Goal: Check status: Verify the current state of an ongoing process or item

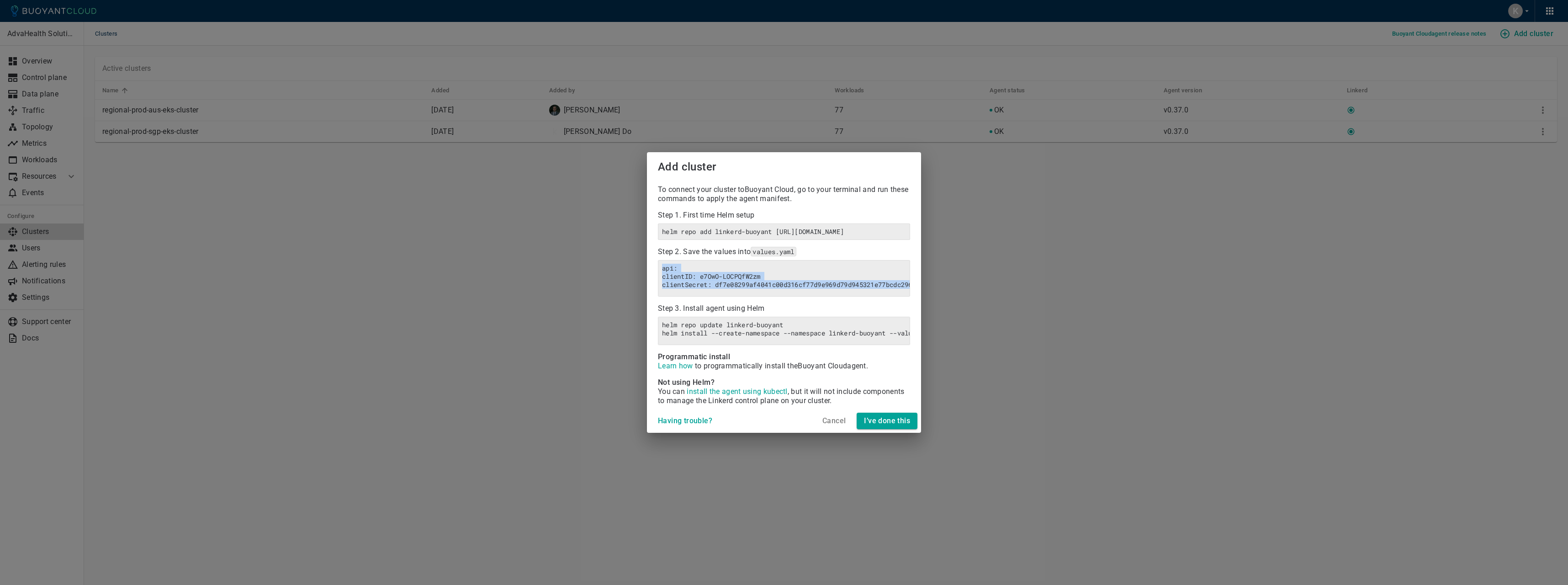
click at [977, 290] on div "Add cluster To connect your cluster to Buoyant Cloud , go to your terminal and …" at bounding box center [784, 292] width 1568 height 585
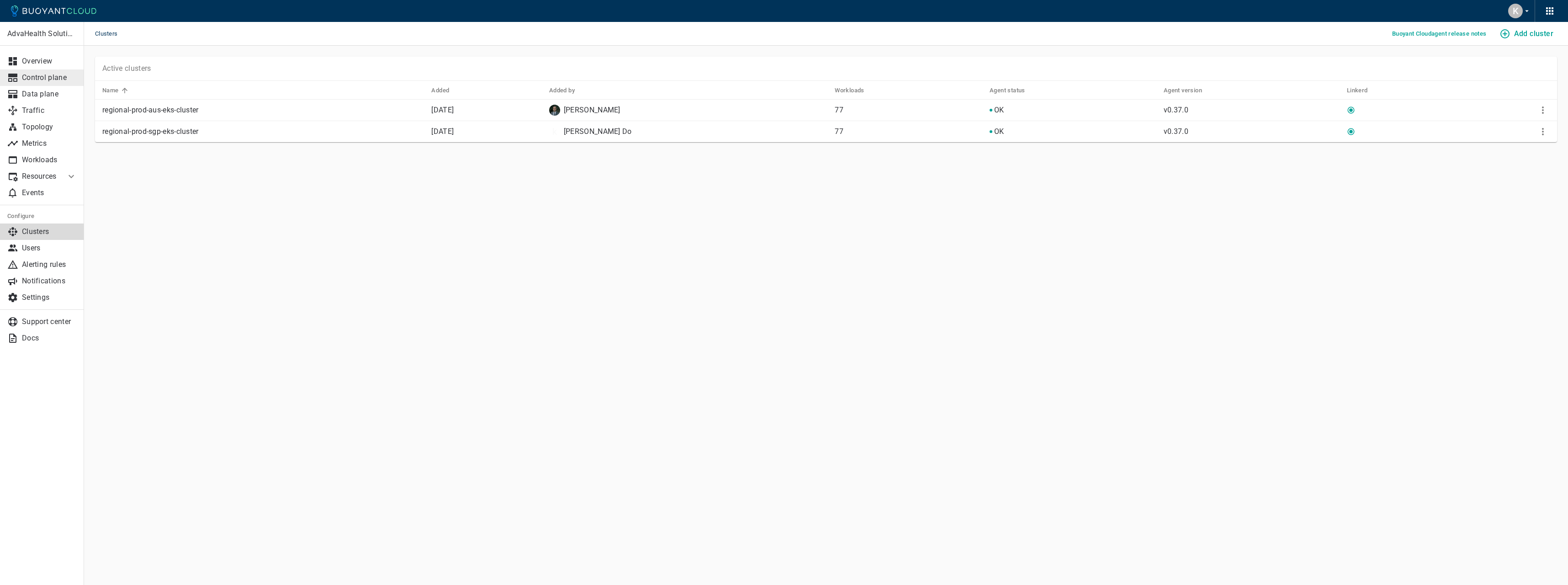
click at [38, 75] on p "Control plane" at bounding box center [49, 78] width 55 height 9
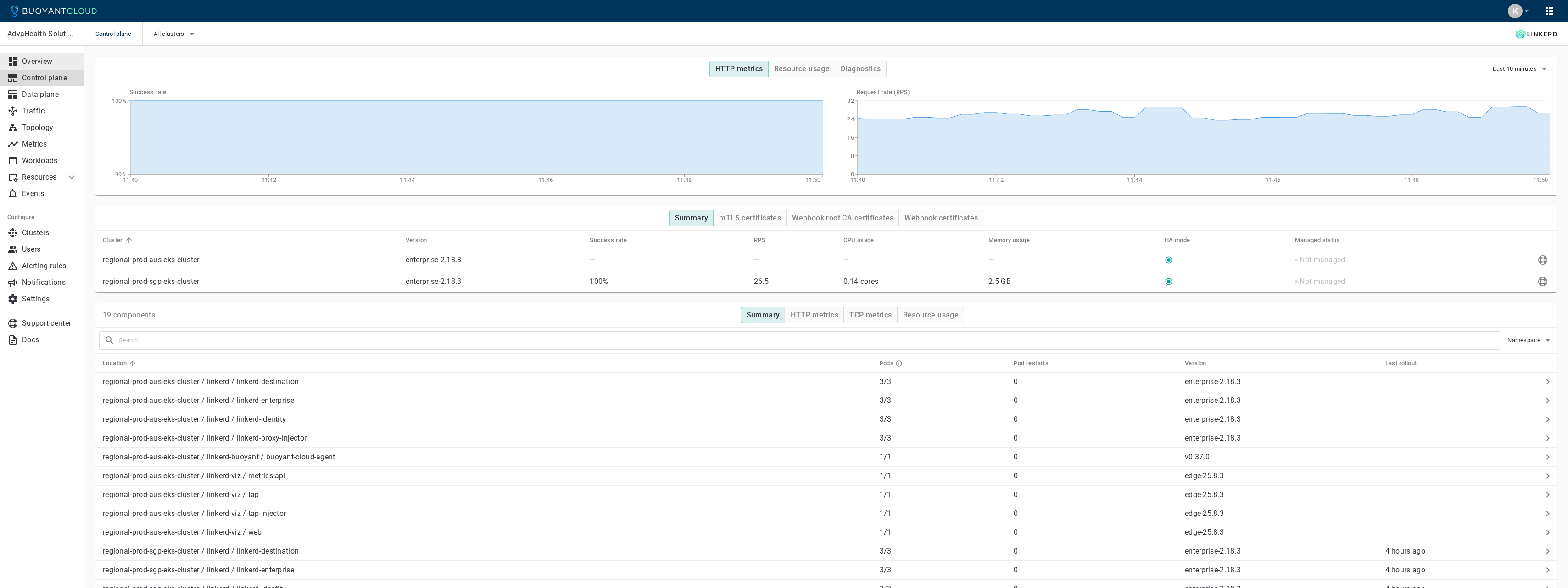
click at [56, 61] on p "Overview" at bounding box center [50, 61] width 55 height 9
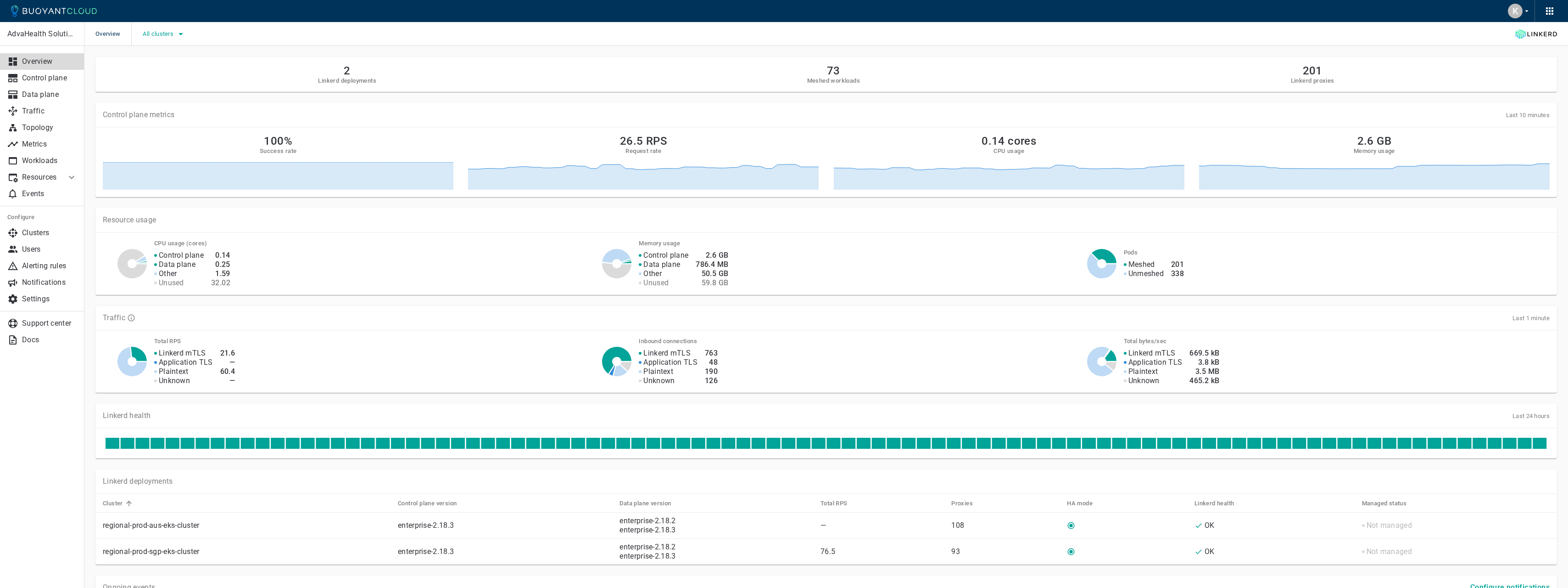
click at [168, 38] on button "All clusters" at bounding box center [165, 33] width 44 height 13
click at [187, 45] on span "regional-prod-aus-eks-cluster" at bounding box center [213, 43] width 97 height 9
click at [161, 45] on input "regional-prod-aus-eks-cluster" at bounding box center [155, 44] width 11 height 11
checkbox input "true"
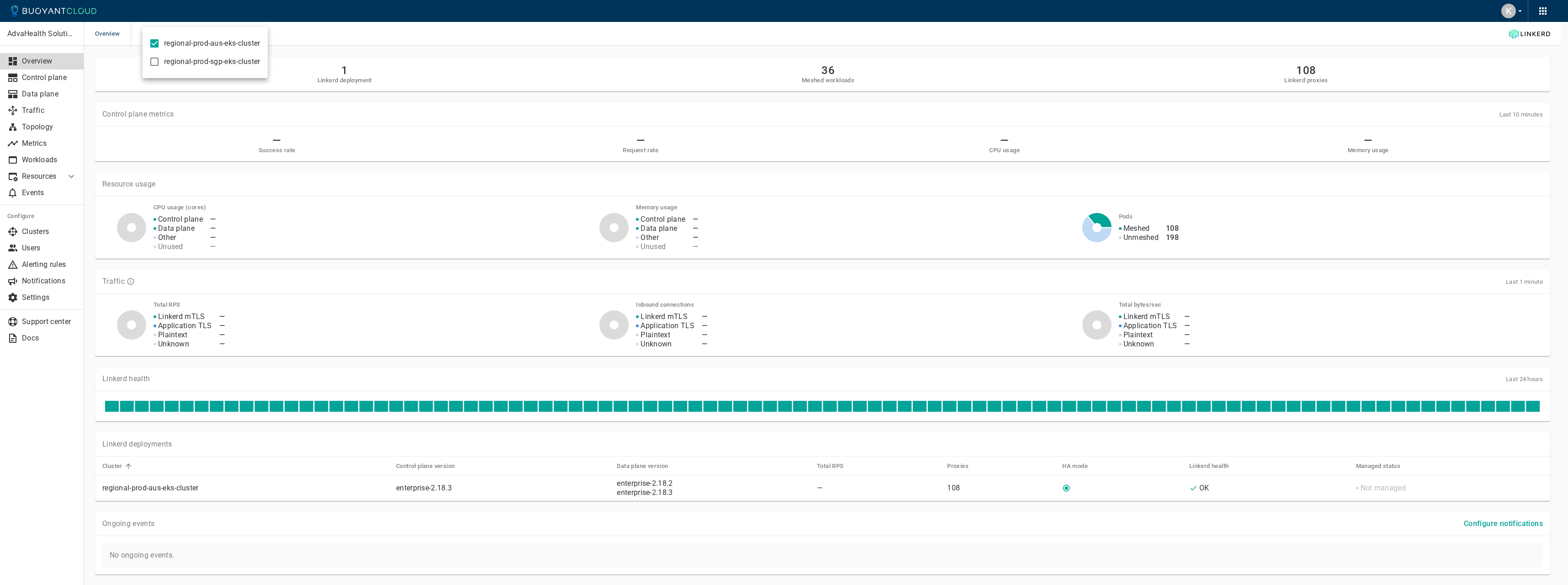
click at [396, 37] on div at bounding box center [784, 292] width 1568 height 585
click at [178, 42] on div "regional-prod-aus-eks-cluster" at bounding box center [183, 34] width 104 height 24
click at [178, 39] on button "regional-prod-aus-eks-cluster" at bounding box center [189, 33] width 93 height 13
click at [180, 61] on span "regional-prod-sgp-eks-cluster" at bounding box center [212, 61] width 97 height 9
click at [160, 61] on input "regional-prod-sgp-eks-cluster" at bounding box center [154, 62] width 11 height 11
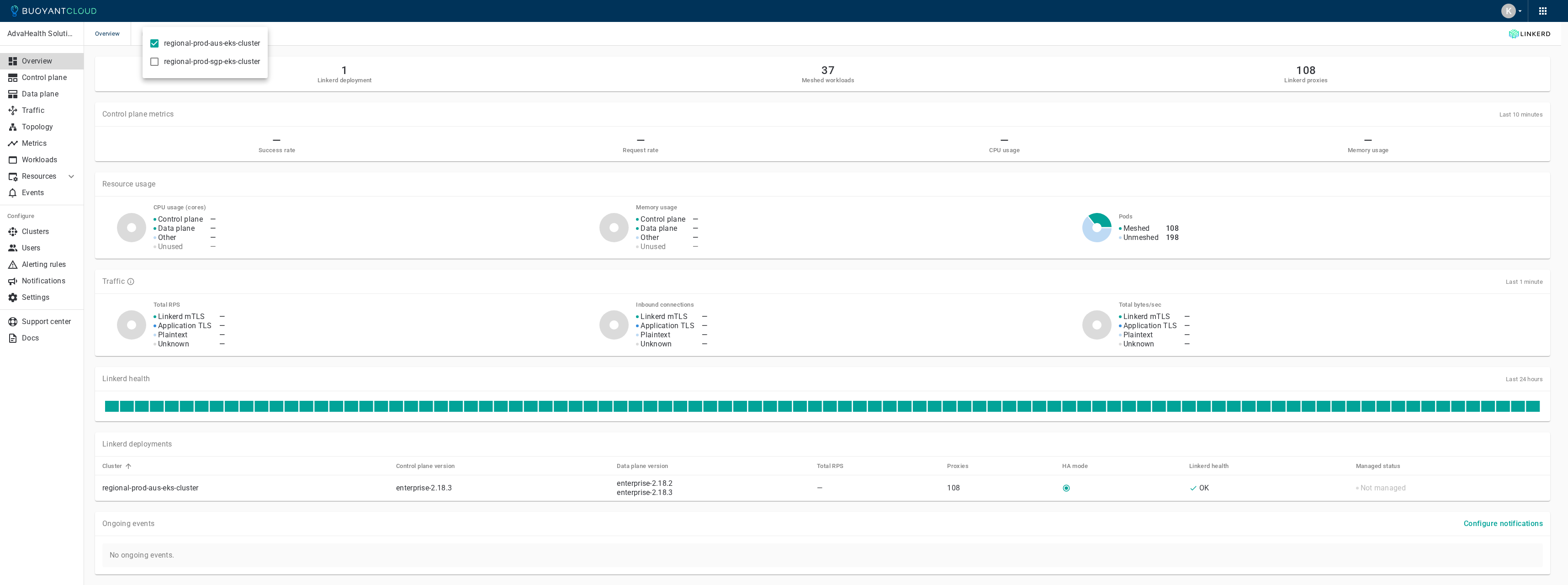
checkbox input "true"
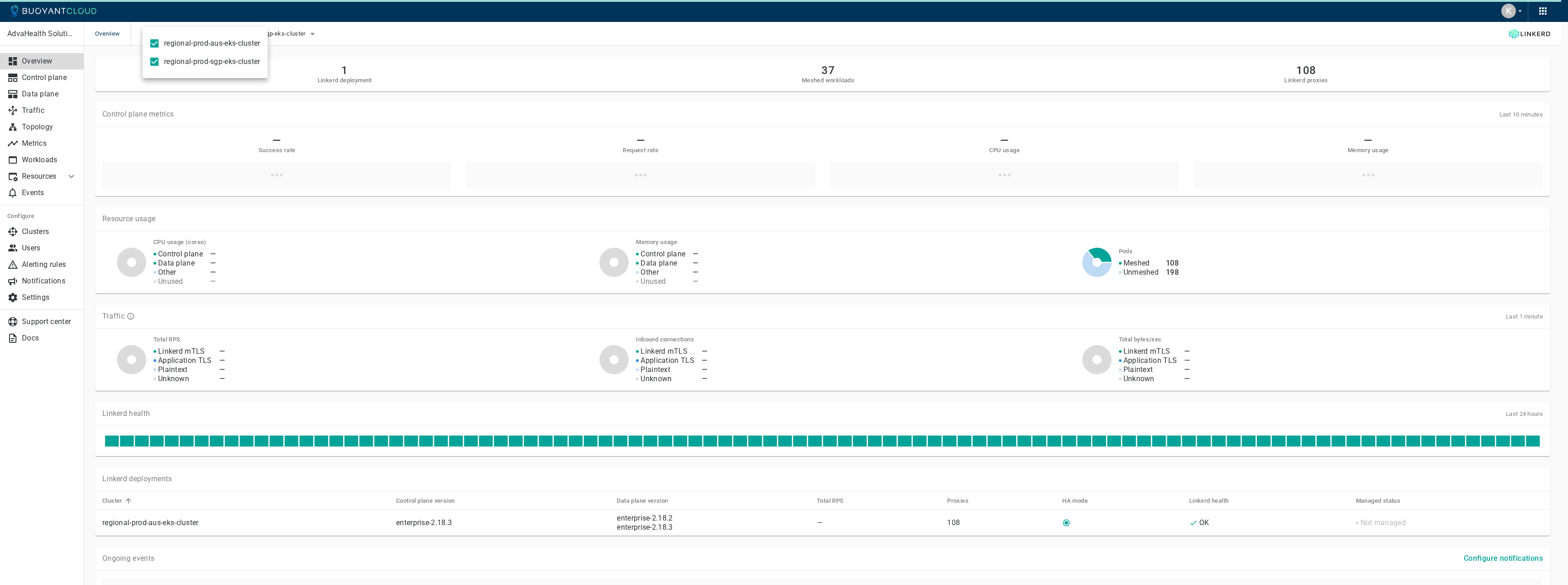
click at [185, 43] on span "regional-prod-aus-eks-cluster" at bounding box center [212, 43] width 97 height 9
click at [160, 43] on input "regional-prod-aus-eks-cluster" at bounding box center [154, 44] width 11 height 11
checkbox input "false"
click at [355, 44] on div at bounding box center [784, 292] width 1568 height 585
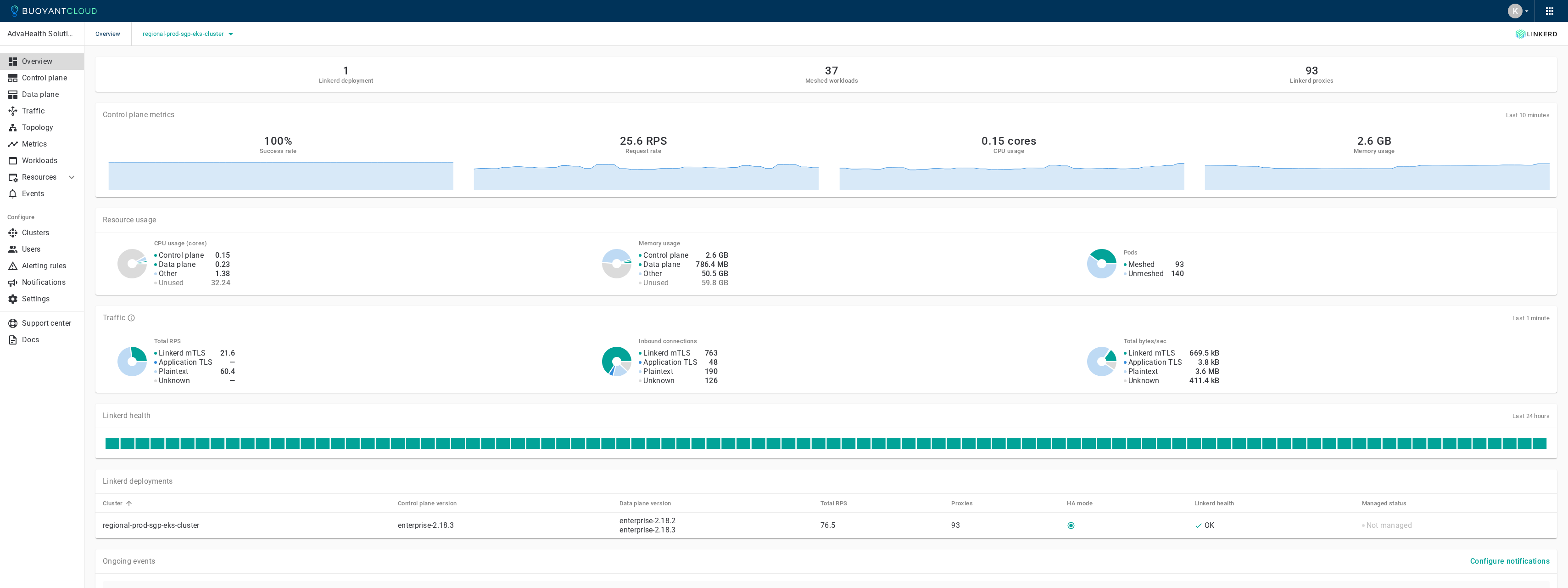
click at [210, 35] on span "regional-prod-sgp-eks-cluster" at bounding box center [184, 34] width 83 height 7
click at [205, 46] on span "regional-prod-aus-eks-cluster" at bounding box center [213, 43] width 97 height 9
click at [161, 46] on input "regional-prod-aus-eks-cluster" at bounding box center [155, 44] width 11 height 11
checkbox input "true"
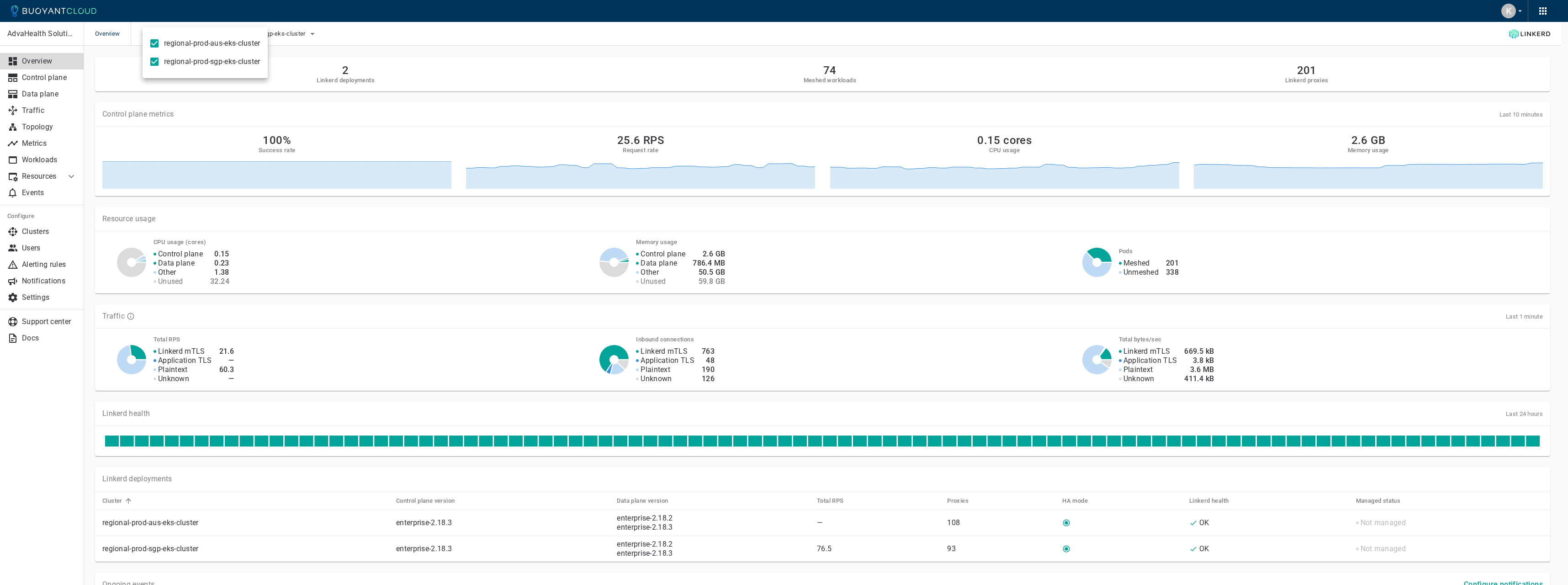
click at [207, 64] on span "regional-prod-sgp-eks-cluster" at bounding box center [212, 61] width 97 height 9
click at [160, 64] on input "regional-prod-sgp-eks-cluster" at bounding box center [154, 62] width 11 height 11
checkbox input "false"
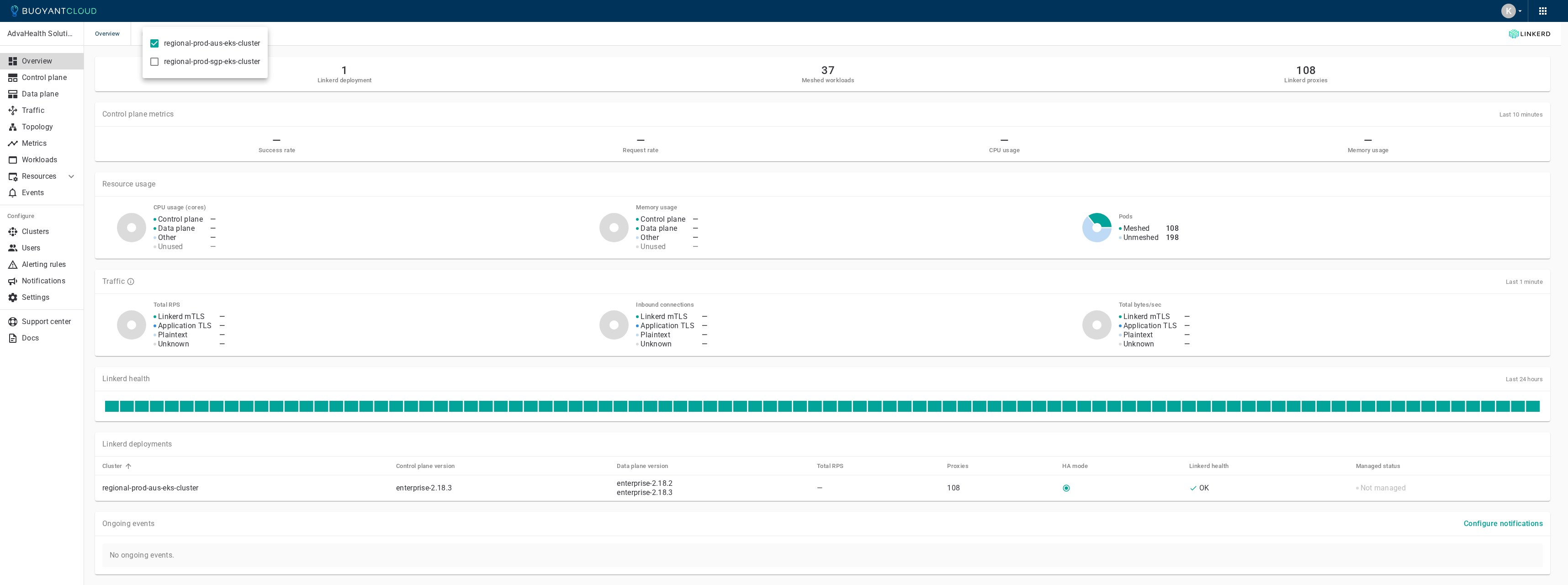
click at [489, 56] on div at bounding box center [784, 292] width 1568 height 585
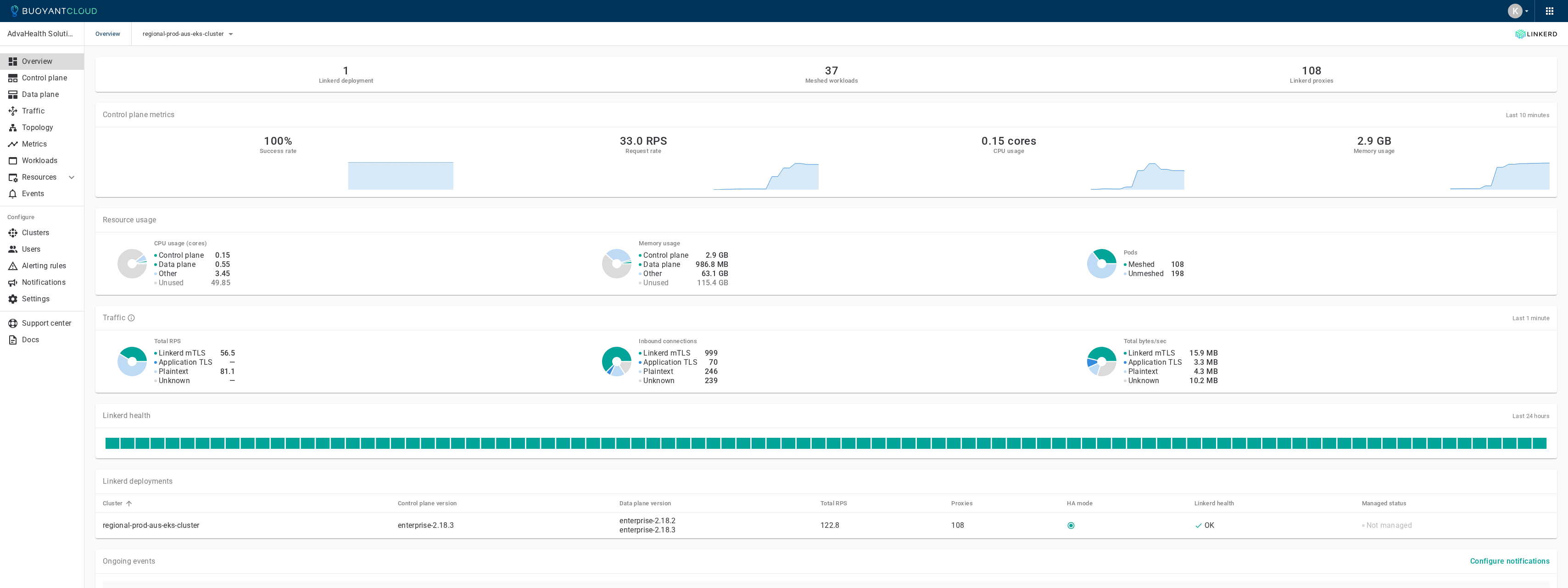
click at [895, 222] on p "Resource usage" at bounding box center [825, 220] width 1446 height 9
drag, startPoint x: 1139, startPoint y: 264, endPoint x: 1215, endPoint y: 269, distance: 76.2
click at [1215, 269] on div "Meshed Unmeshed 108 198" at bounding box center [1331, 263] width 437 height 29
click at [1216, 269] on div "Meshed Unmeshed 108 198" at bounding box center [1331, 263] width 437 height 29
drag, startPoint x: 1190, startPoint y: 276, endPoint x: 1131, endPoint y: 262, distance: 60.6
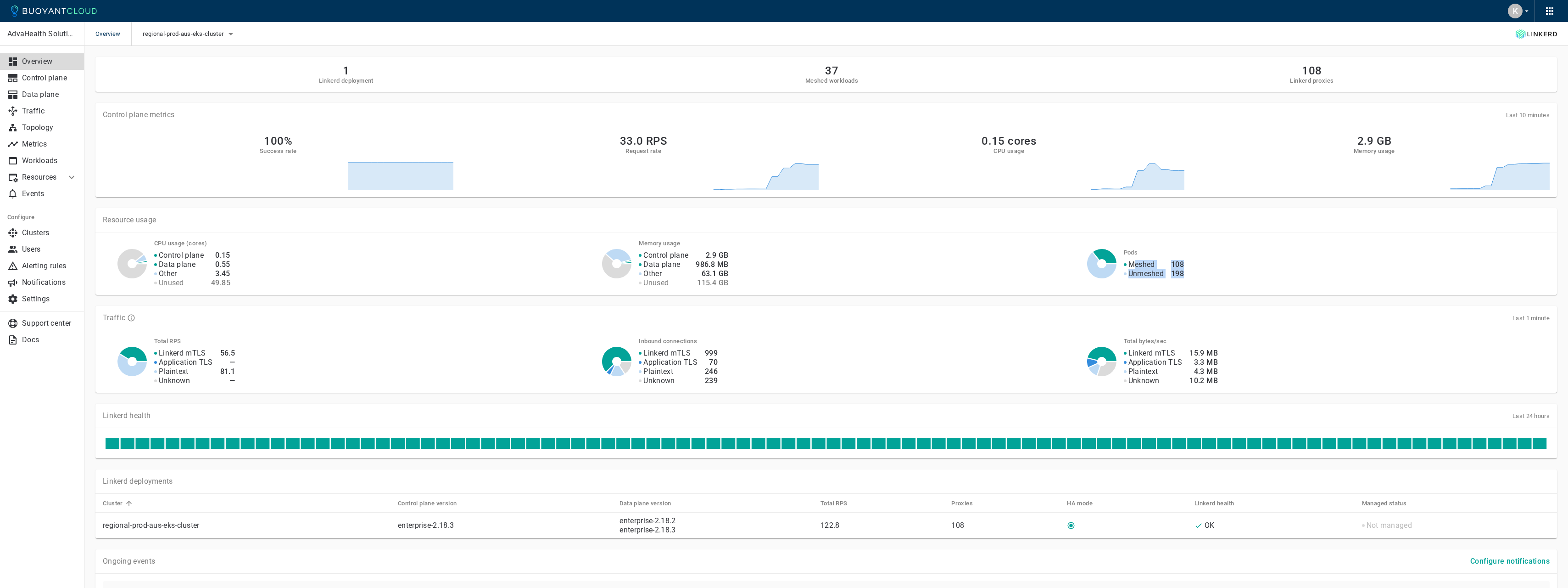
click at [1131, 262] on div "Meshed Unmeshed 108 198" at bounding box center [1331, 263] width 437 height 29
click at [1131, 262] on p "Meshed" at bounding box center [1142, 264] width 27 height 9
drag, startPoint x: 1294, startPoint y: 86, endPoint x: 1341, endPoint y: 84, distance: 47.0
click at [1341, 84] on div "1 Linkerd deployment 37 Meshed workloads 108 Linkerd proxies" at bounding box center [826, 74] width 1461 height 35
click at [1341, 84] on div "1 Linkerd deployment 37 Meshed workloads 108 Linkerd proxies" at bounding box center [825, 74] width 1446 height 21
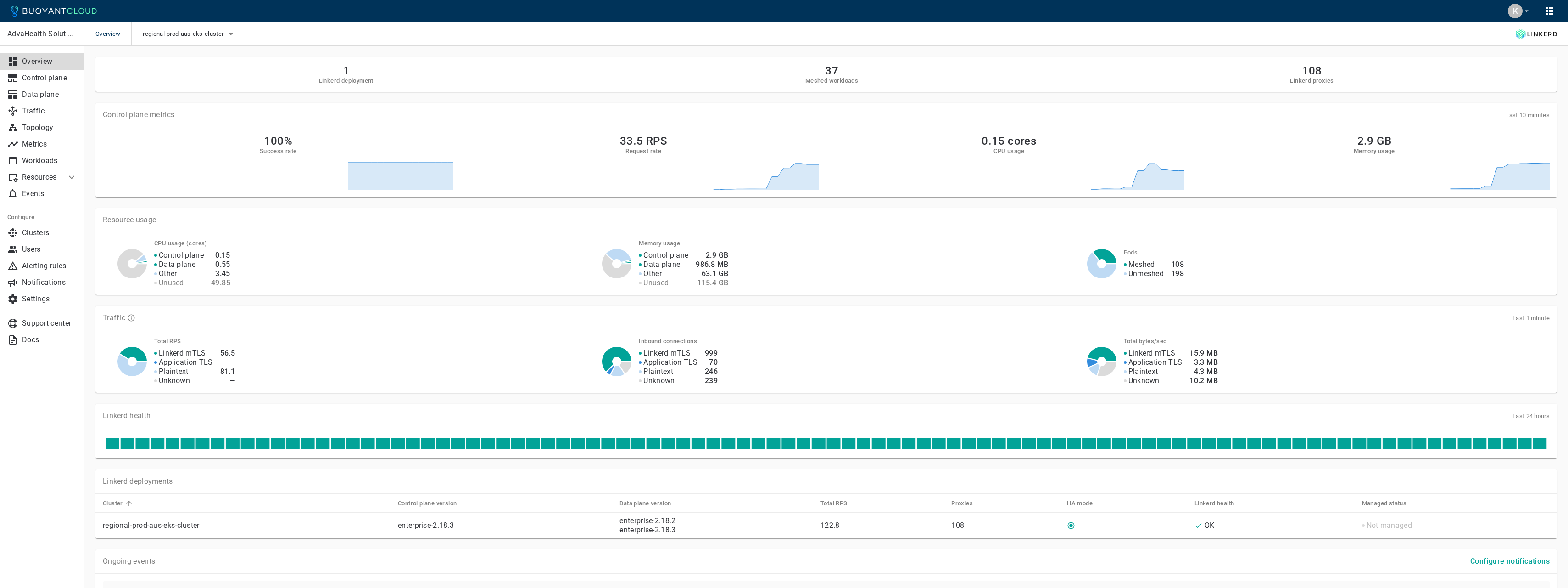
click at [1351, 220] on p "Resource usage" at bounding box center [825, 220] width 1446 height 9
click at [57, 121] on link "Topology" at bounding box center [42, 128] width 84 height 16
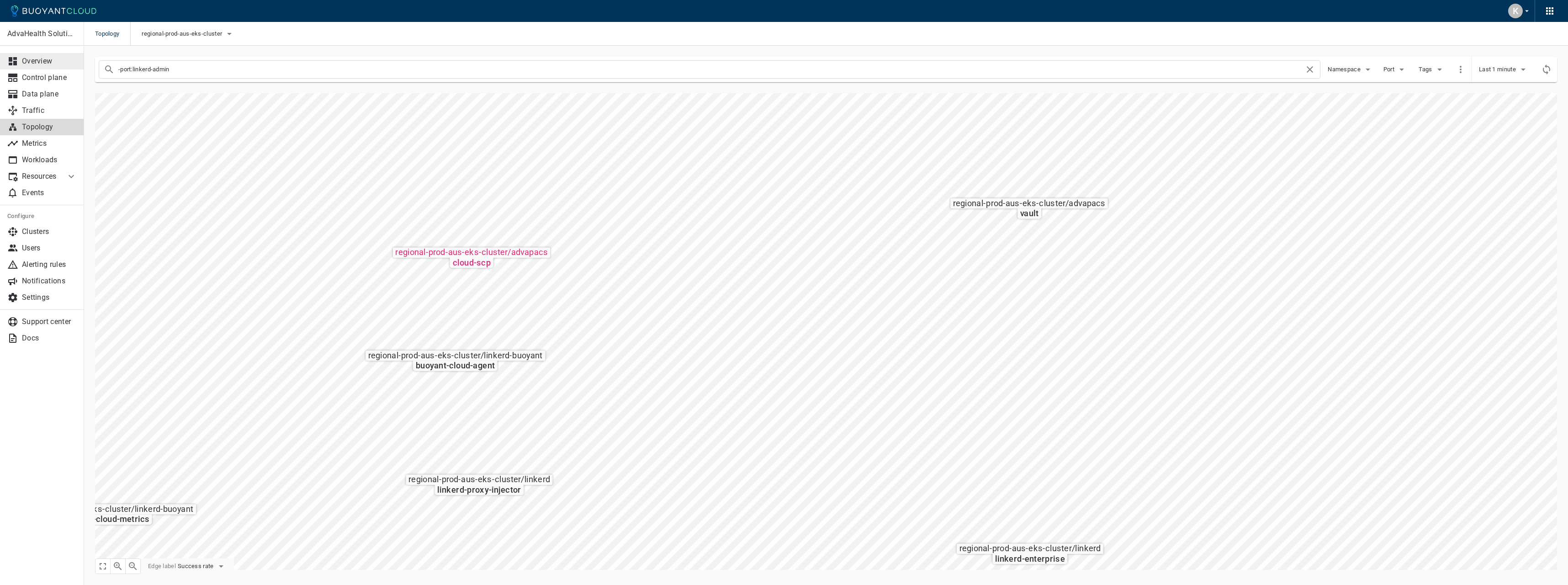
click at [47, 65] on p "Overview" at bounding box center [49, 61] width 55 height 9
